Goal: Task Accomplishment & Management: Use online tool/utility

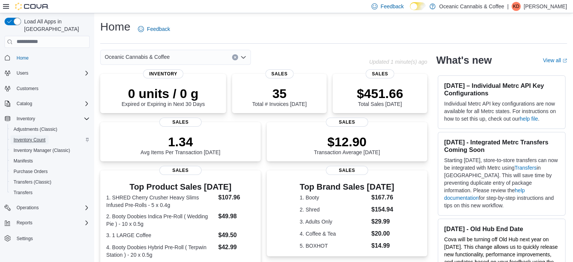
click at [24, 137] on span "Inventory Count" at bounding box center [30, 140] width 32 height 6
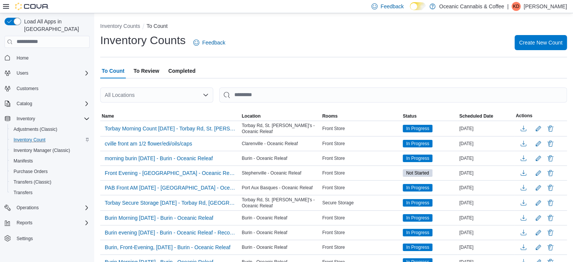
click at [148, 67] on span "To Review" at bounding box center [146, 70] width 26 height 15
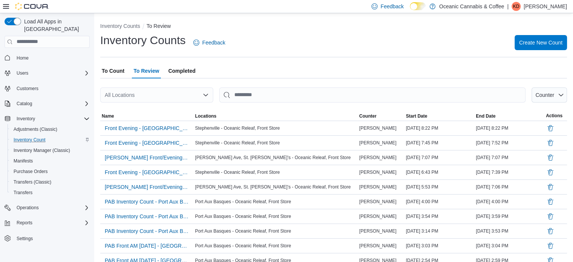
click at [113, 66] on span "To Count" at bounding box center [113, 70] width 23 height 15
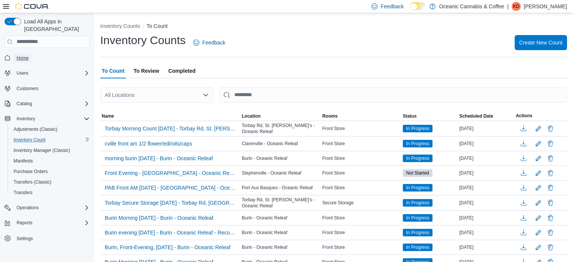
click at [18, 55] on span "Home" at bounding box center [23, 58] width 12 height 6
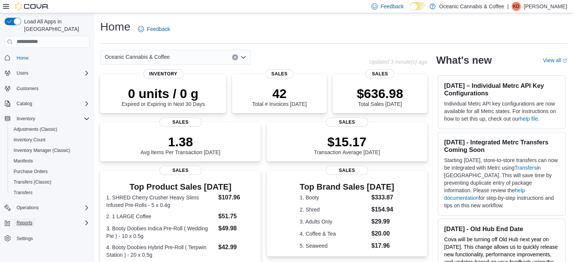
click at [28, 220] on span "Reports" at bounding box center [25, 223] width 16 height 6
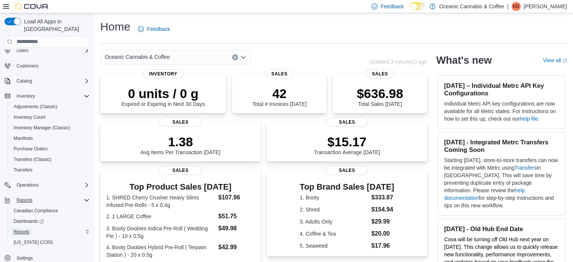
click at [20, 229] on span "Reports" at bounding box center [22, 232] width 16 height 6
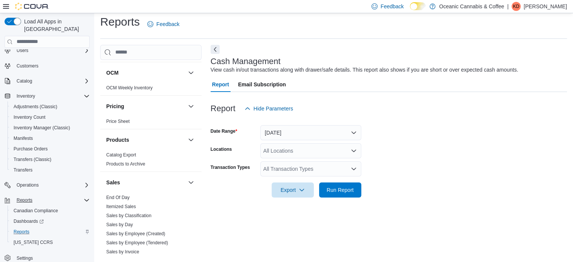
scroll to position [415, 0]
click at [117, 196] on link "End Of Day" at bounding box center [117, 196] width 23 height 5
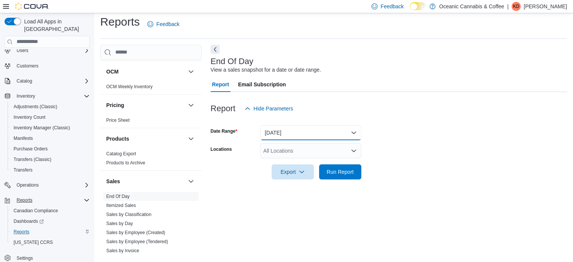
click at [353, 132] on button "Today" at bounding box center [310, 132] width 101 height 15
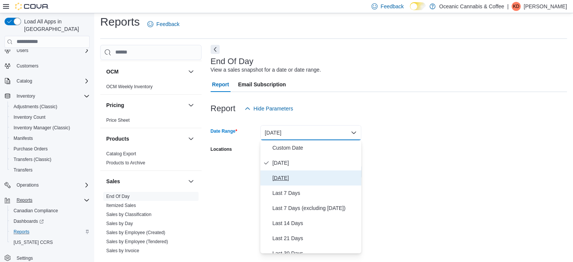
click at [288, 176] on span "Yesterday" at bounding box center [315, 177] width 86 height 9
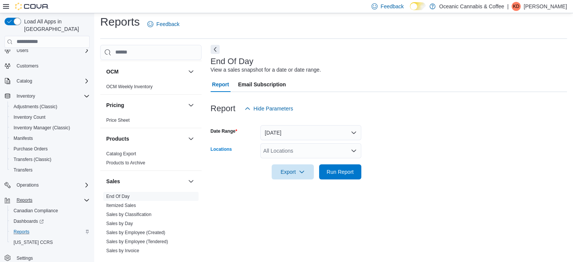
click at [353, 150] on icon "Open list of options" at bounding box center [354, 151] width 6 height 6
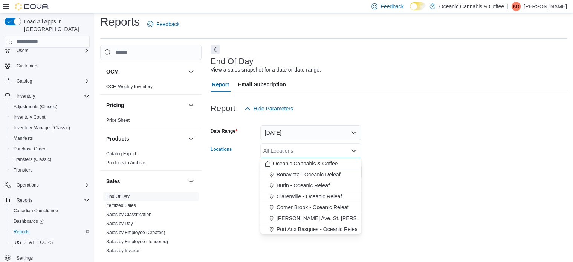
scroll to position [45, 0]
click at [305, 216] on span "Torbay Rd, St. John's - Oceanic Releaf" at bounding box center [338, 217] width 123 height 8
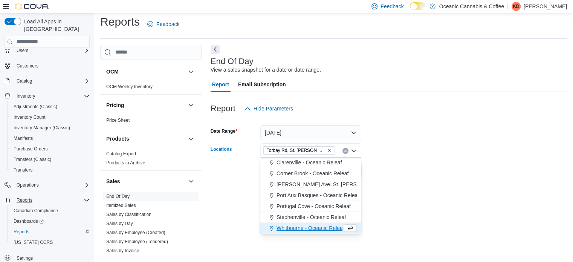
click at [402, 185] on div at bounding box center [389, 183] width 356 height 9
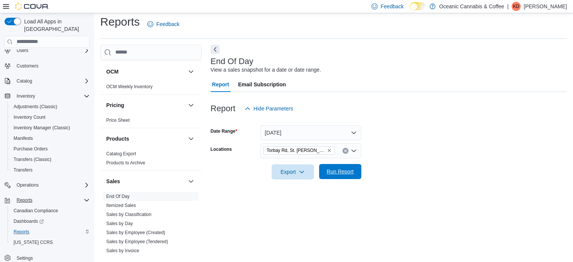
drag, startPoint x: 343, startPoint y: 169, endPoint x: 350, endPoint y: 169, distance: 7.9
click at [344, 169] on span "Run Report" at bounding box center [340, 172] width 27 height 8
